Goal: Transaction & Acquisition: Book appointment/travel/reservation

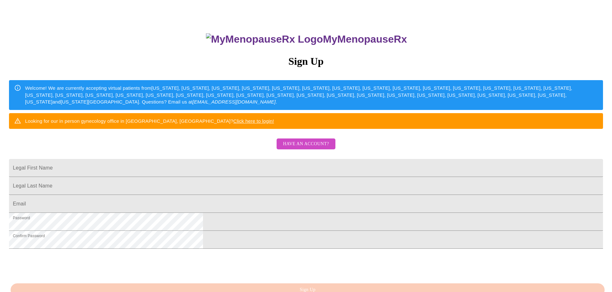
scroll to position [96, 0]
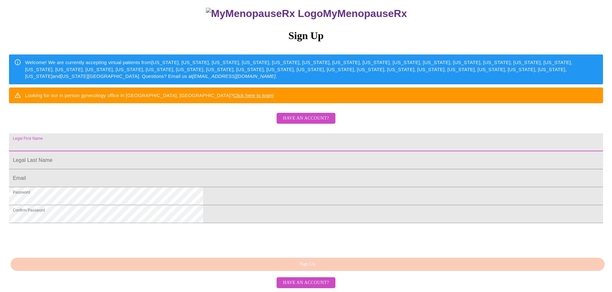
click at [296, 136] on input "Legal First Name" at bounding box center [306, 143] width 594 height 18
type input "[DEMOGRAPHIC_DATA]"
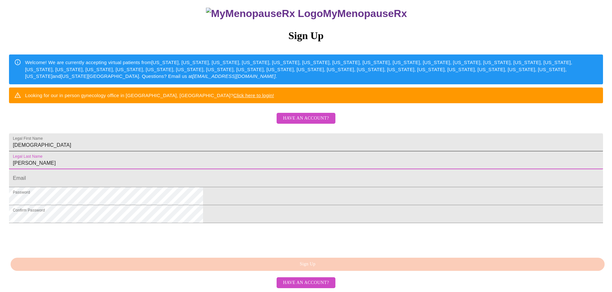
type input "[PERSON_NAME]"
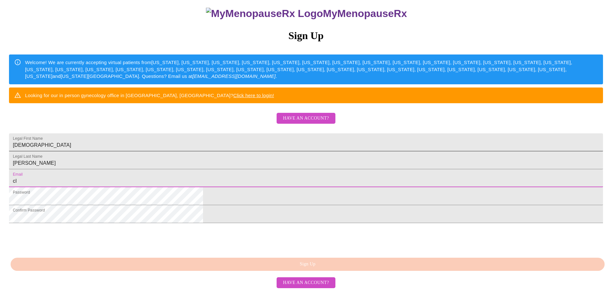
type input "[EMAIL_ADDRESS][DOMAIN_NAME]"
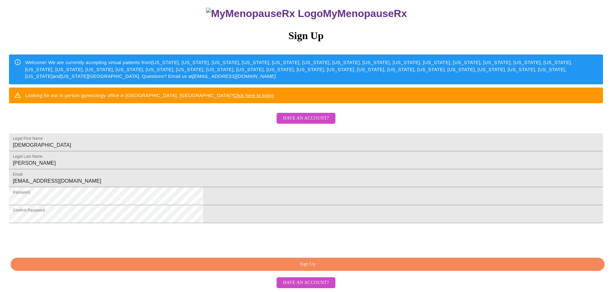
click at [352, 266] on span "Sign Up" at bounding box center [307, 265] width 579 height 8
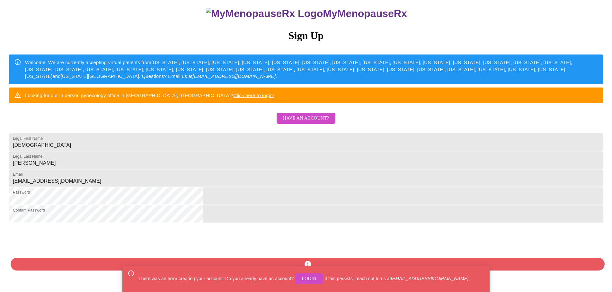
click at [308, 277] on span "Login" at bounding box center [308, 279] width 15 height 8
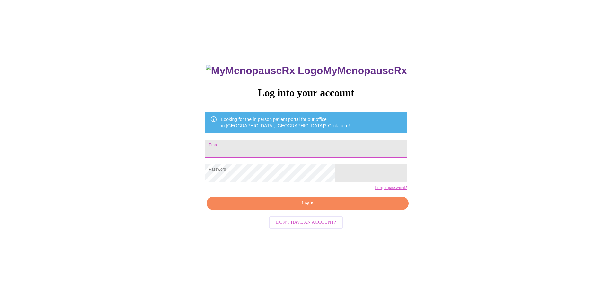
click at [286, 146] on input "Email" at bounding box center [306, 149] width 202 height 18
type input "[EMAIL_ADDRESS][DOMAIN_NAME]"
click at [318, 208] on span "Login" at bounding box center [307, 204] width 187 height 8
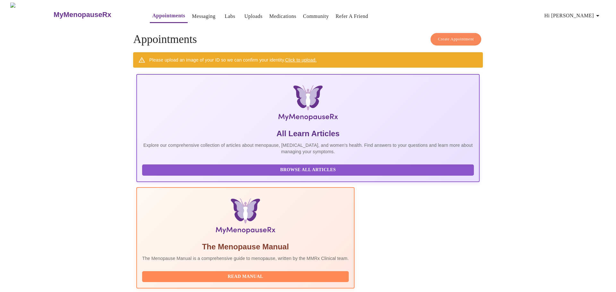
click at [301, 58] on link "Click to upload." at bounding box center [300, 59] width 31 height 5
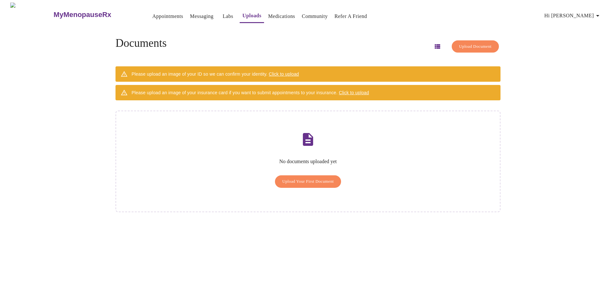
click at [297, 72] on span "Click to upload" at bounding box center [284, 74] width 30 height 5
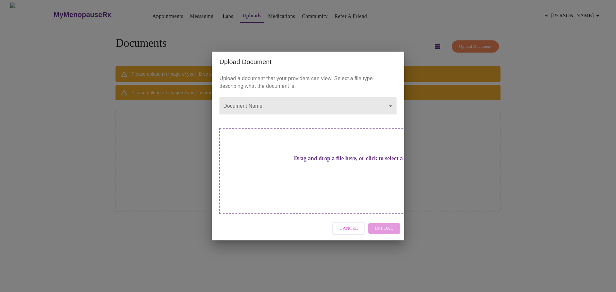
click at [300, 117] on body "MyMenopauseRx Appointments Messaging Labs Uploads Medications Community Refer a…" at bounding box center [308, 149] width 611 height 292
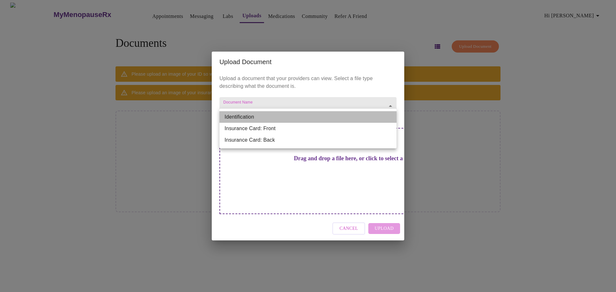
click at [300, 117] on li "Identification" at bounding box center [308, 117] width 177 height 12
type input "Identification"
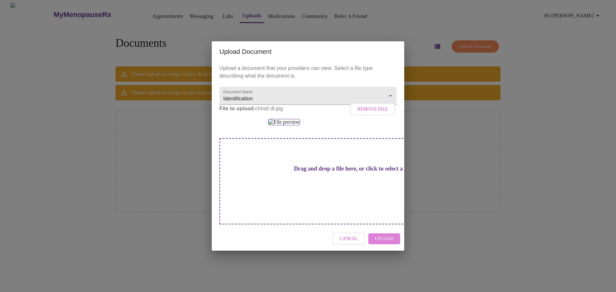
click at [383, 243] on span "Upload" at bounding box center [384, 239] width 19 height 8
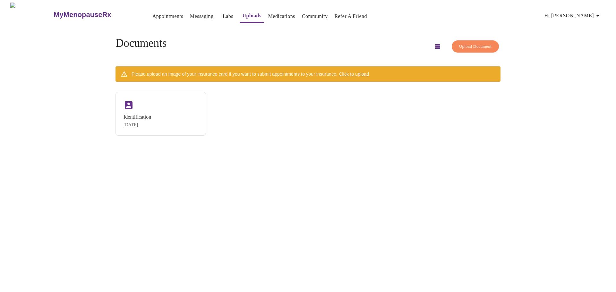
click at [357, 72] on span "Click to upload" at bounding box center [354, 74] width 30 height 5
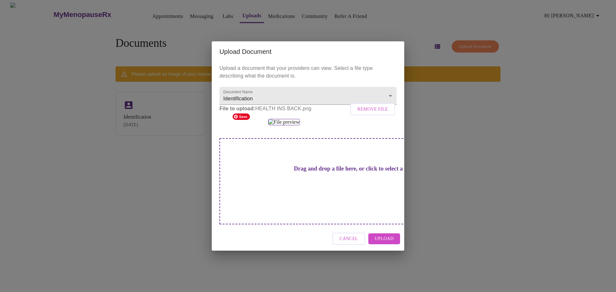
scroll to position [28, 0]
click at [363, 106] on span "Remove File" at bounding box center [373, 110] width 30 height 8
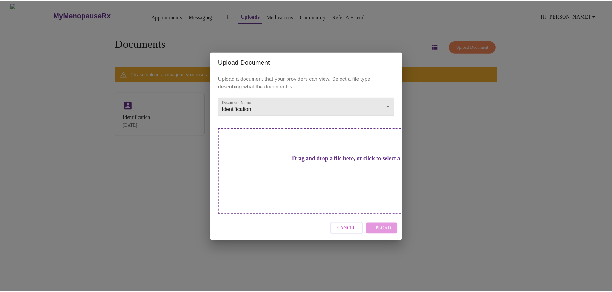
scroll to position [0, 0]
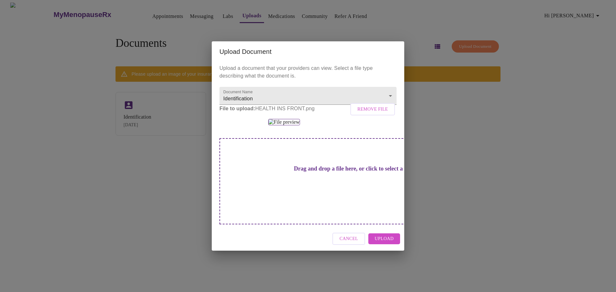
click at [378, 245] on button "Upload" at bounding box center [385, 239] width 32 height 11
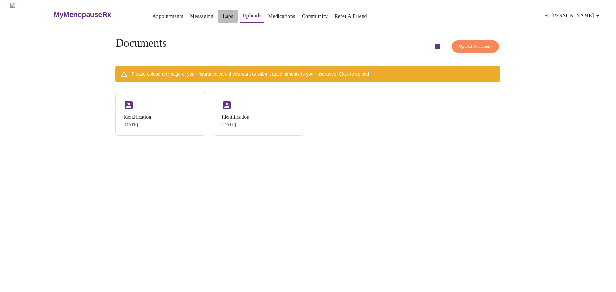
click at [223, 12] on link "Labs" at bounding box center [228, 16] width 11 height 9
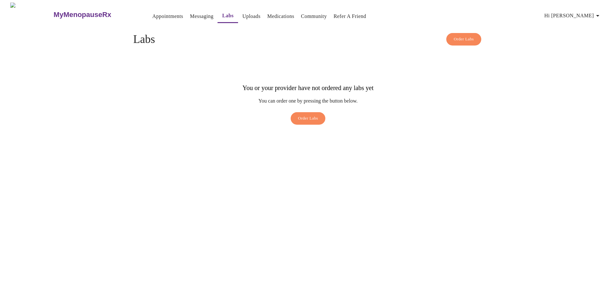
click at [314, 115] on span "Order Labs" at bounding box center [308, 118] width 20 height 7
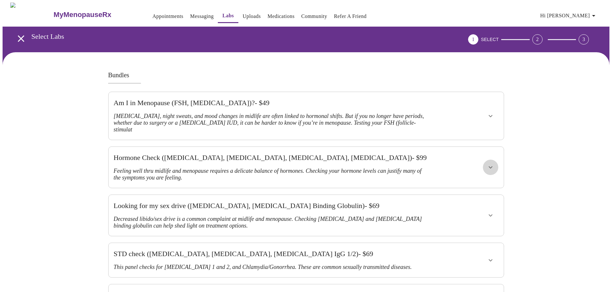
click at [491, 164] on icon "show more" at bounding box center [490, 168] width 8 height 8
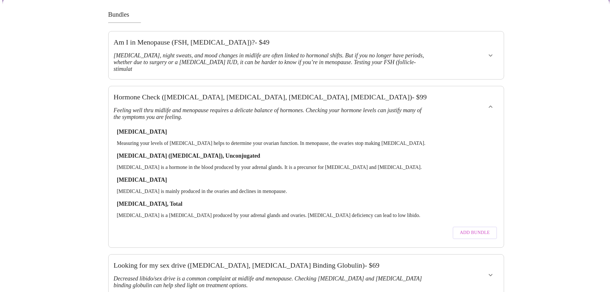
scroll to position [128, 0]
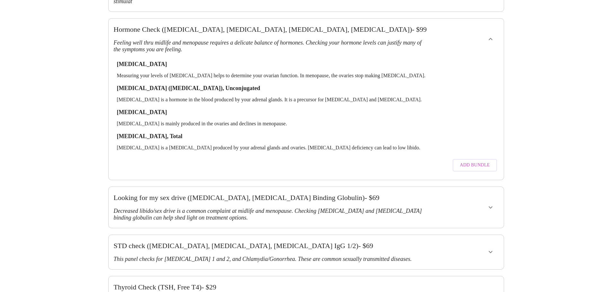
click at [473, 161] on span "Add Bundle" at bounding box center [474, 165] width 30 height 8
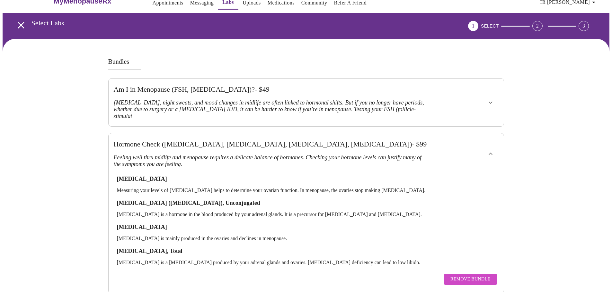
scroll to position [0, 0]
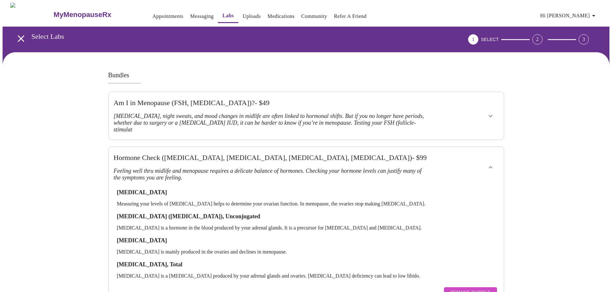
click at [152, 13] on link "Appointments" at bounding box center [167, 16] width 31 height 9
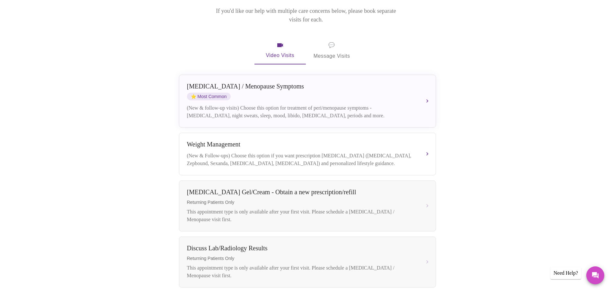
scroll to position [128, 0]
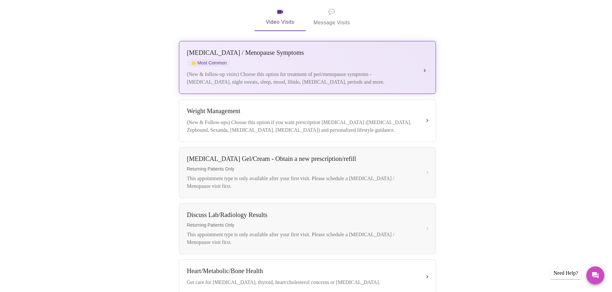
click at [391, 60] on div "[MEDICAL_DATA] / Menopause Symptoms ⭐ Most Common (New & follow-up visits) Choo…" at bounding box center [307, 67] width 241 height 37
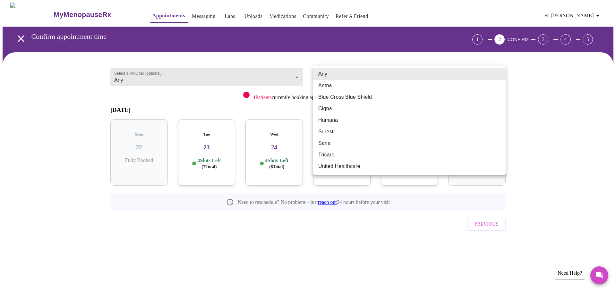
click at [398, 78] on body "MyMenopauseRx Appointments Messaging Labs Uploads Medications Community Refer a…" at bounding box center [308, 133] width 611 height 261
click at [387, 99] on li "Blue Cross Blue Shield" at bounding box center [409, 97] width 193 height 12
type input "Blue Cross Blue Shield"
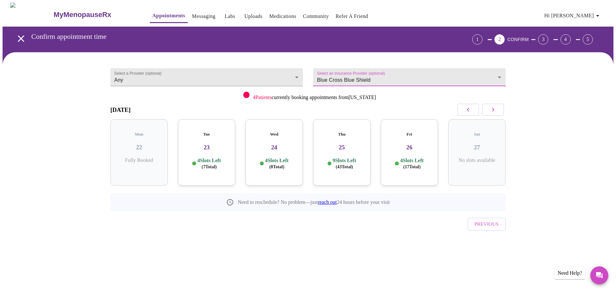
click at [411, 158] on p "4 Slots Left ( 17 Total)" at bounding box center [411, 164] width 23 height 13
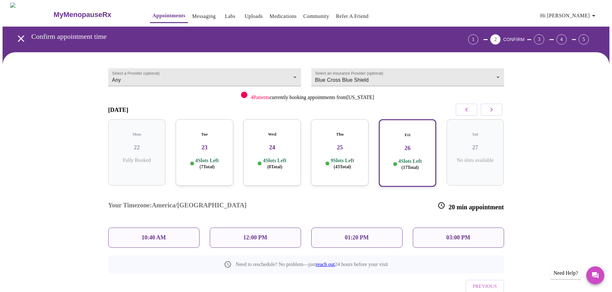
scroll to position [12, 0]
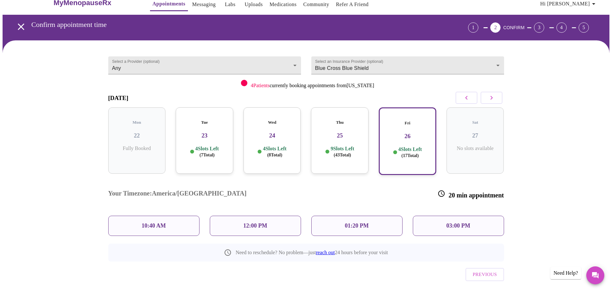
click at [404, 133] on h3 "26" at bounding box center [407, 136] width 46 height 7
click at [452, 223] on p "03:00 PM" at bounding box center [458, 226] width 24 height 7
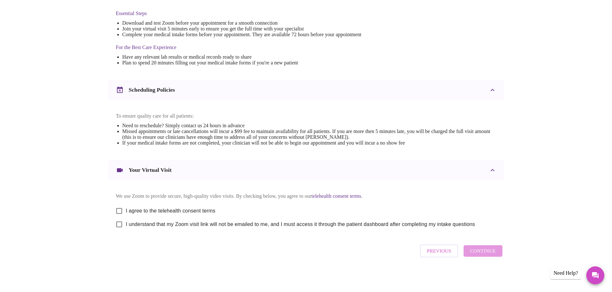
scroll to position [173, 0]
click at [118, 205] on input "I agree to the telehealth consent terms" at bounding box center [118, 210] width 13 height 13
checkbox input "true"
click at [121, 221] on input "I understand that my Zoom visit link will not be emailed to me, and I must acce…" at bounding box center [118, 224] width 13 height 13
checkbox input "true"
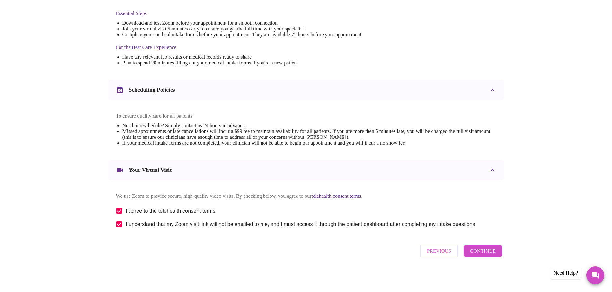
click at [481, 255] on span "Continue" at bounding box center [483, 251] width 26 height 8
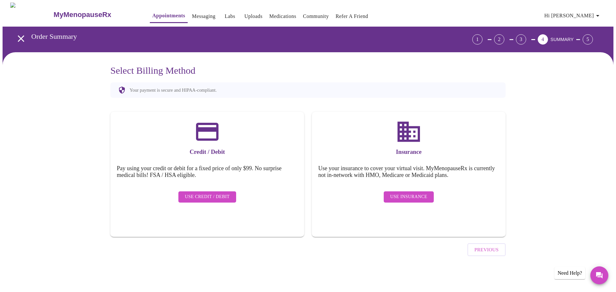
click at [402, 193] on span "Use Insurance" at bounding box center [408, 197] width 37 height 8
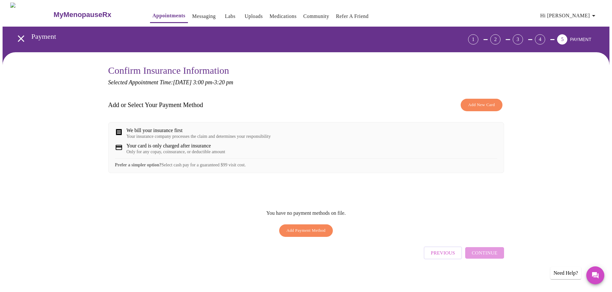
click at [315, 235] on span "Add Payment Method" at bounding box center [305, 230] width 39 height 7
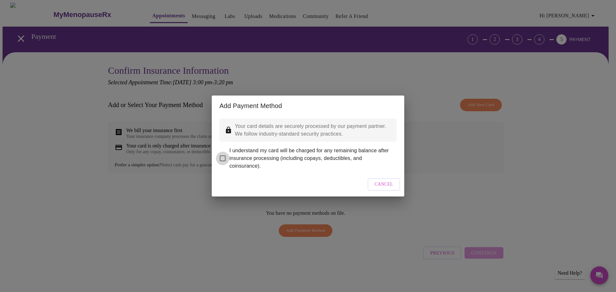
click at [225, 152] on input "I understand my card will be charged for any remaining balance after insurance …" at bounding box center [222, 158] width 13 height 13
checkbox input "true"
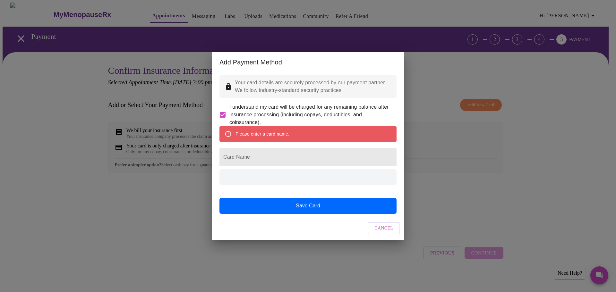
click at [314, 159] on input "Card Name" at bounding box center [308, 157] width 177 height 18
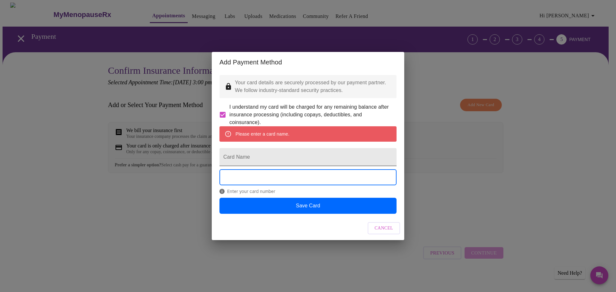
click at [315, 159] on input "Card Name" at bounding box center [308, 157] width 177 height 18
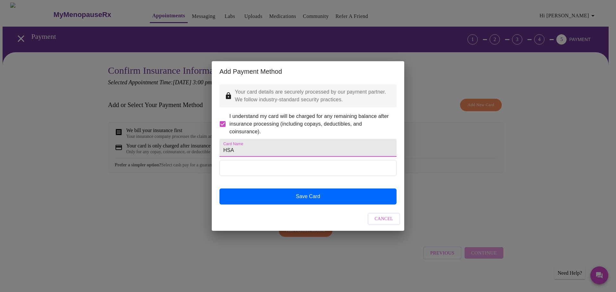
type input "HSA"
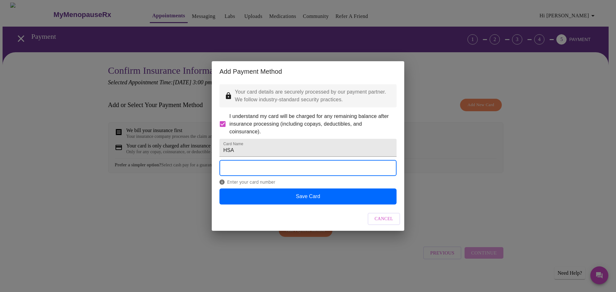
click at [549, 152] on div "Add Payment Method Your card details are securely processed by our payment part…" at bounding box center [308, 146] width 616 height 292
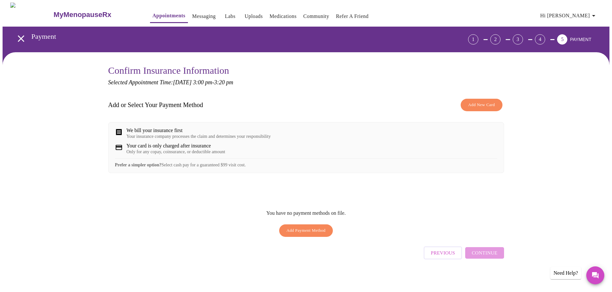
click at [303, 235] on span "Add Payment Method" at bounding box center [305, 230] width 39 height 7
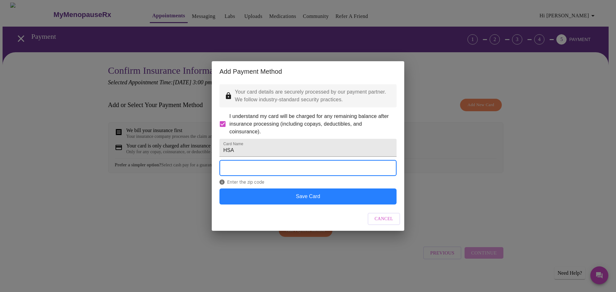
click at [280, 205] on button "Save Card" at bounding box center [308, 197] width 177 height 16
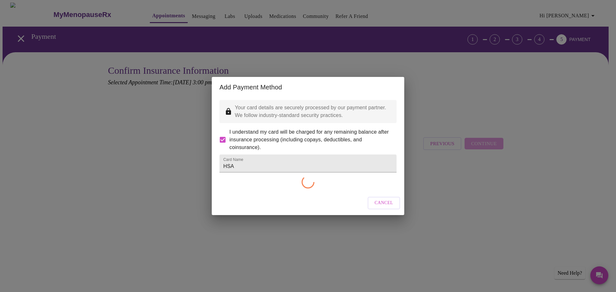
checkbox input "false"
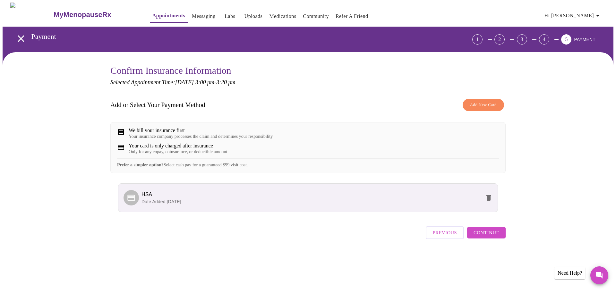
click at [498, 237] on span "Continue" at bounding box center [487, 233] width 26 height 8
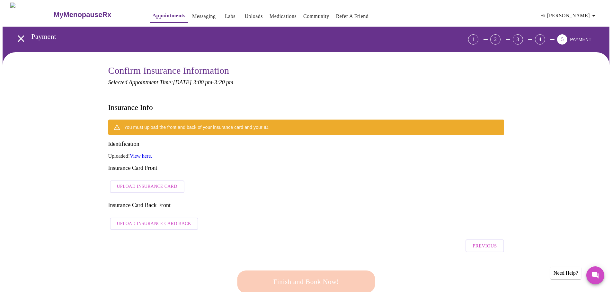
click at [157, 183] on span "Upload Insurance Card" at bounding box center [147, 187] width 60 height 8
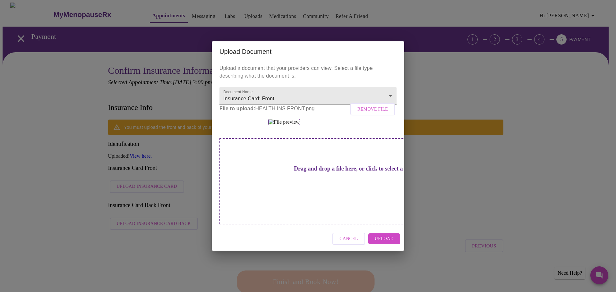
click at [391, 243] on span "Upload" at bounding box center [384, 239] width 19 height 8
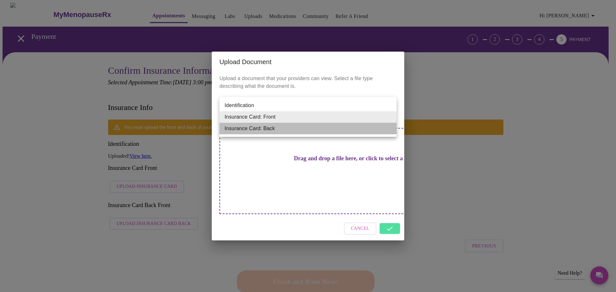
click at [294, 132] on li "Insurance Card: Back" at bounding box center [308, 129] width 177 height 12
type input "Insurance Card: Back"
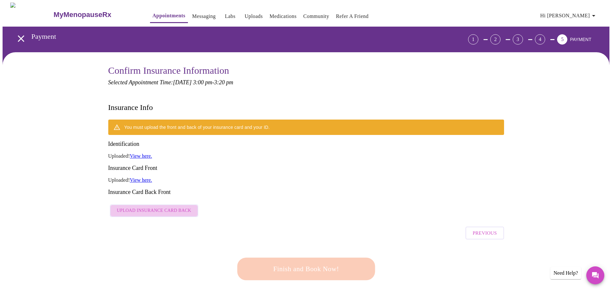
click at [170, 207] on span "Upload Insurance Card Back" at bounding box center [154, 211] width 74 height 8
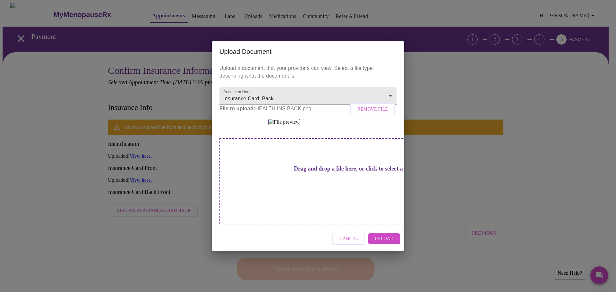
click at [391, 243] on span "Upload" at bounding box center [384, 239] width 19 height 8
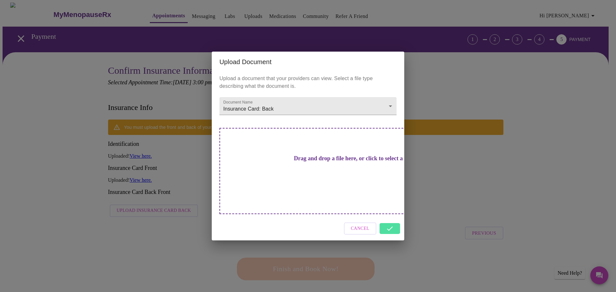
click at [419, 249] on div "Upload Document Upload a document that your providers can view. Select a file t…" at bounding box center [308, 146] width 616 height 292
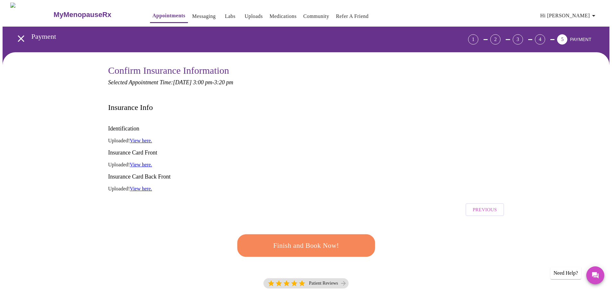
click at [323, 240] on span "Finish and Book Now!" at bounding box center [306, 246] width 119 height 12
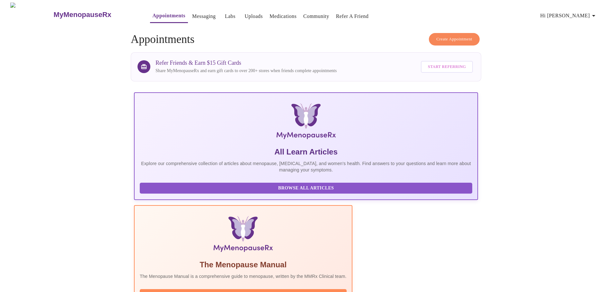
scroll to position [59, 0]
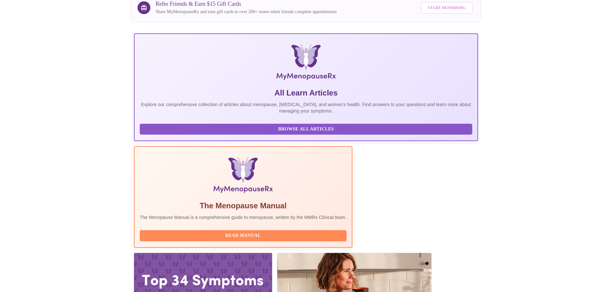
click at [272, 253] on div at bounding box center [203, 292] width 138 height 78
drag, startPoint x: 359, startPoint y: 108, endPoint x: 357, endPoint y: 99, distance: 9.1
click at [272, 253] on div at bounding box center [203, 292] width 138 height 78
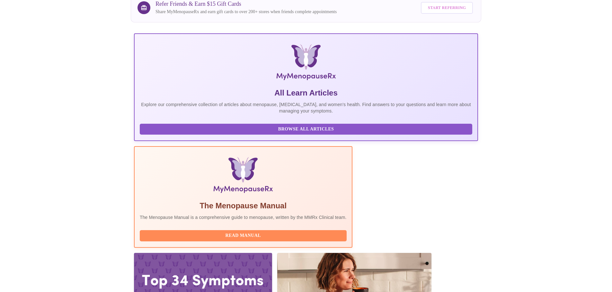
click at [281, 232] on span "Read Manual" at bounding box center [243, 236] width 194 height 8
